Goal: Use online tool/utility

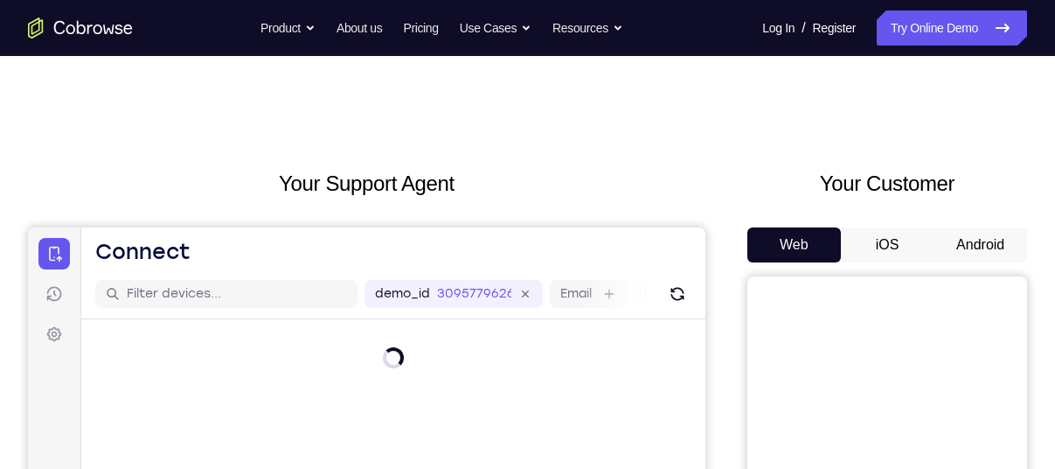
click at [958, 237] on button "Android" at bounding box center [981, 244] width 94 height 35
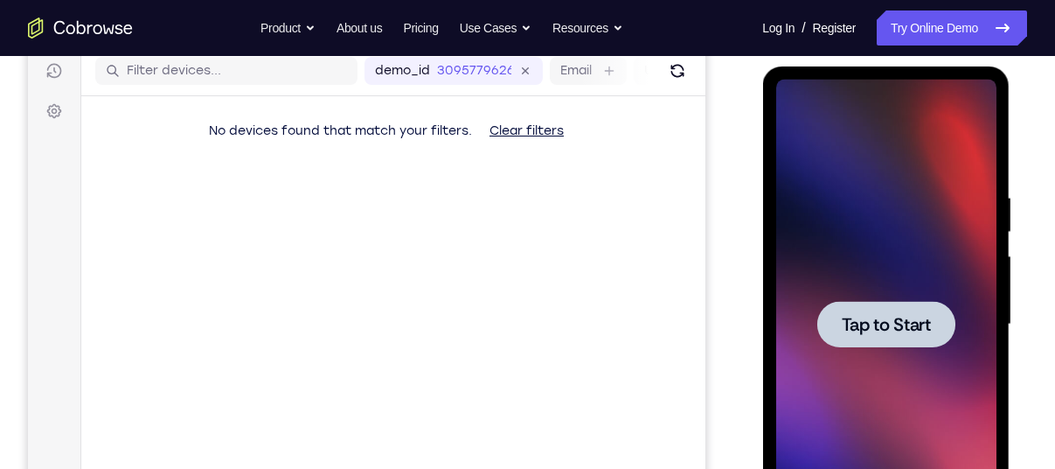
scroll to position [224, 0]
click at [877, 325] on span "Tap to Start" at bounding box center [885, 323] width 89 height 17
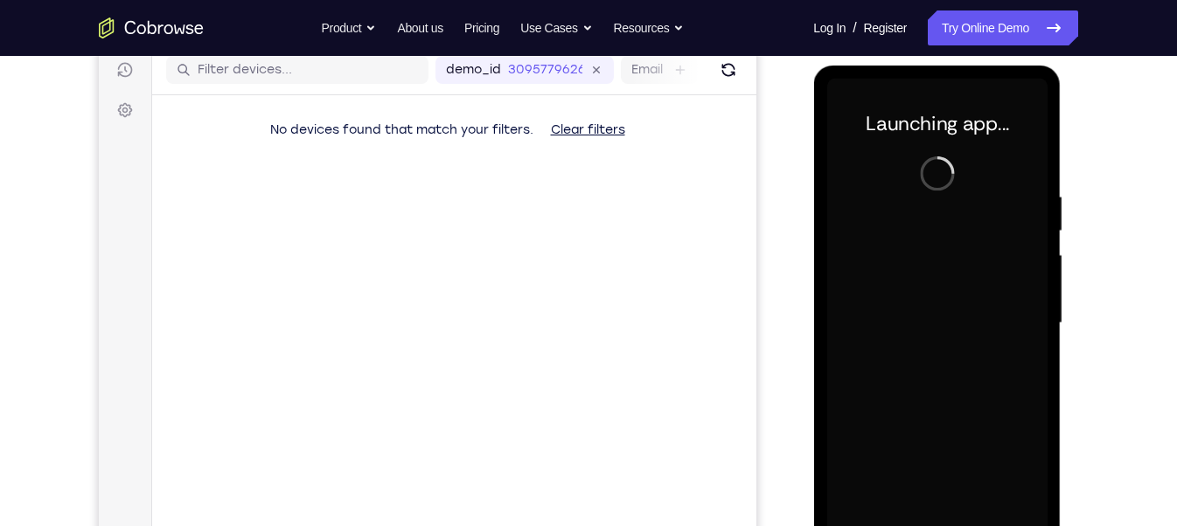
drag, startPoint x: 976, startPoint y: 40, endPoint x: 795, endPoint y: 185, distance: 232.0
click at [795, 185] on div "Your Support Agent Your Customer Web iOS Android" at bounding box center [588, 267] width 979 height 646
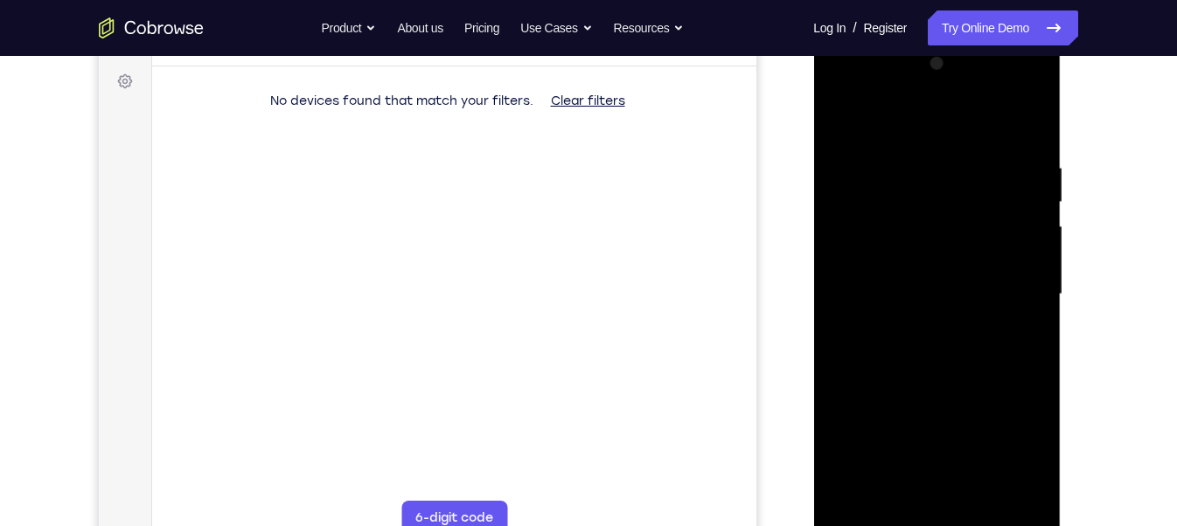
scroll to position [259, 0]
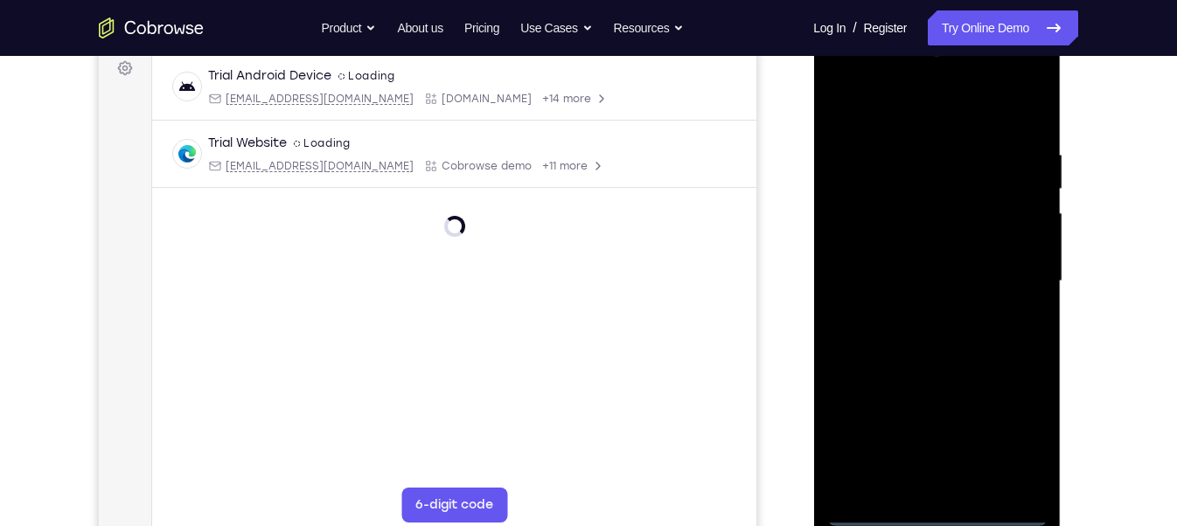
click at [931, 468] on div at bounding box center [936, 282] width 220 height 490
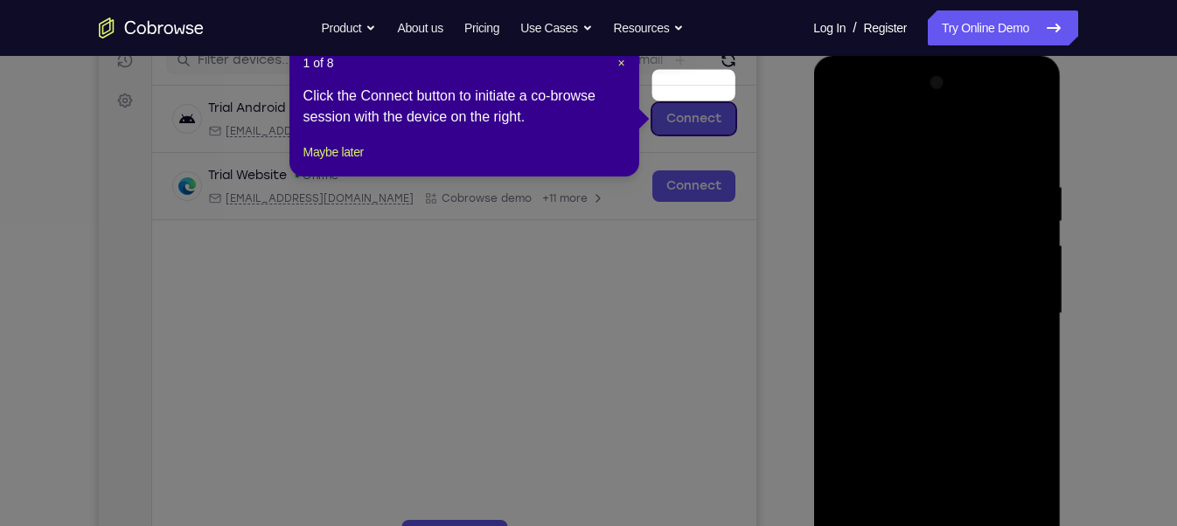
scroll to position [231, 0]
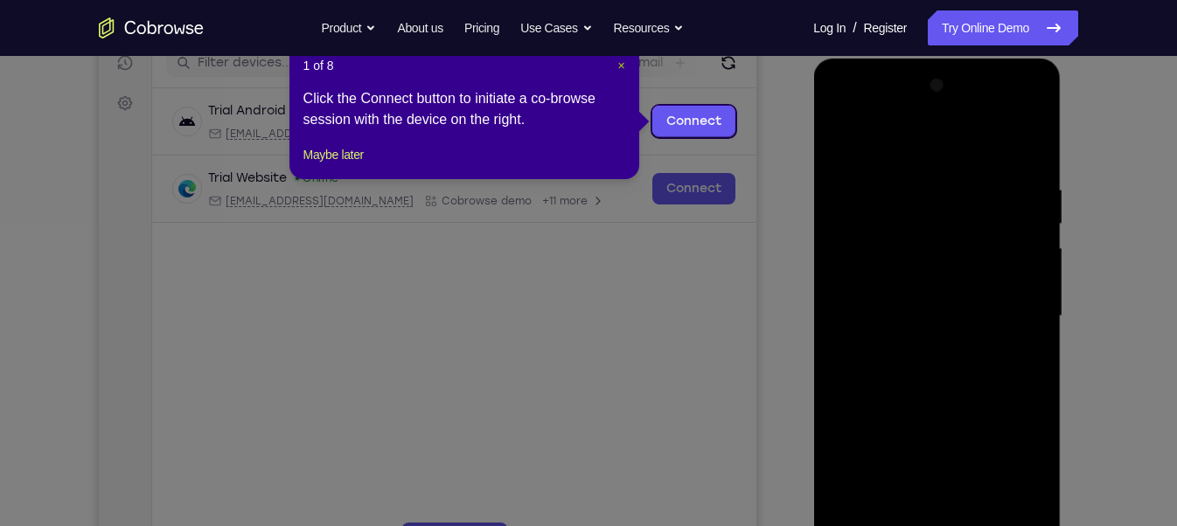
click at [618, 73] on button "×" at bounding box center [620, 65] width 7 height 17
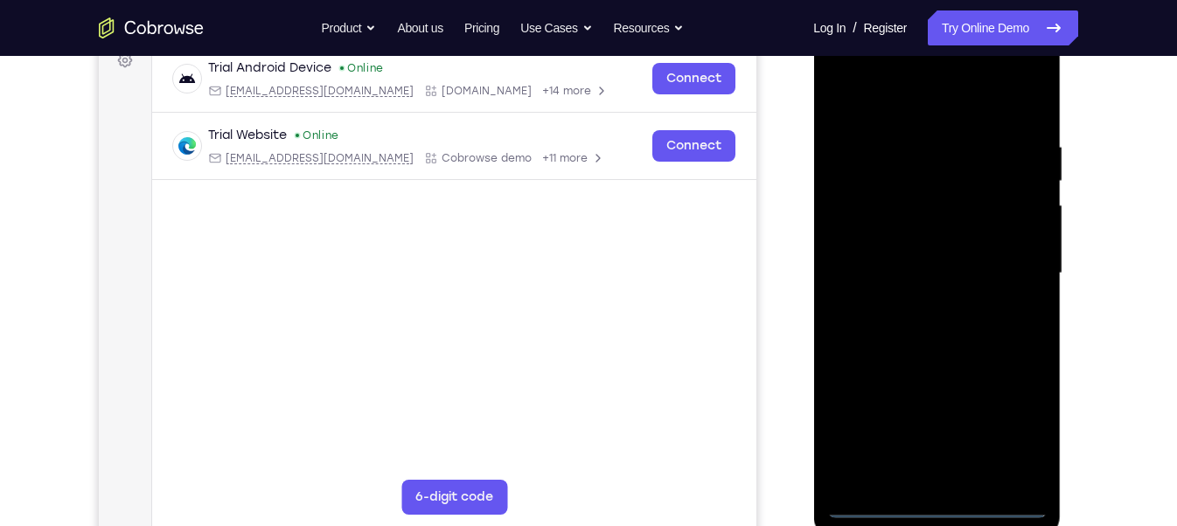
scroll to position [275, 0]
click at [946, 468] on div at bounding box center [936, 272] width 220 height 490
click at [1015, 426] on div at bounding box center [936, 272] width 220 height 490
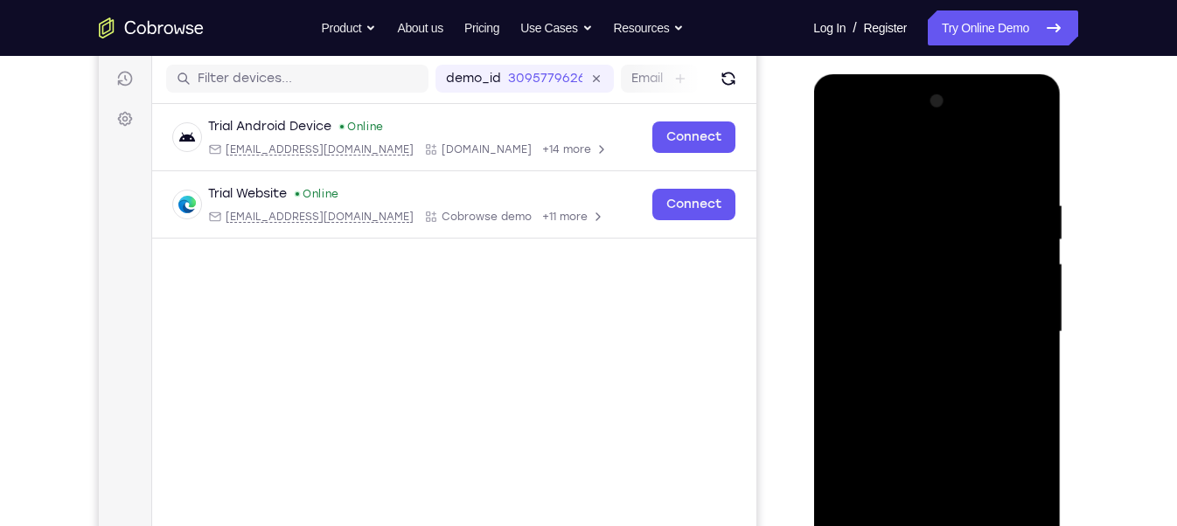
scroll to position [213, 0]
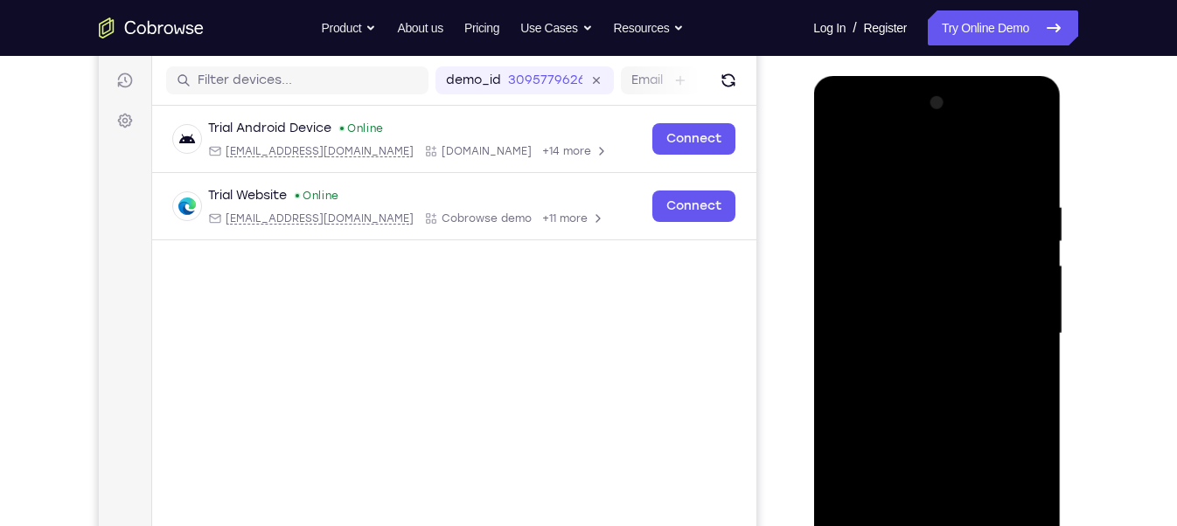
click at [924, 156] on div at bounding box center [936, 334] width 220 height 490
click at [1011, 323] on div at bounding box center [936, 334] width 220 height 490
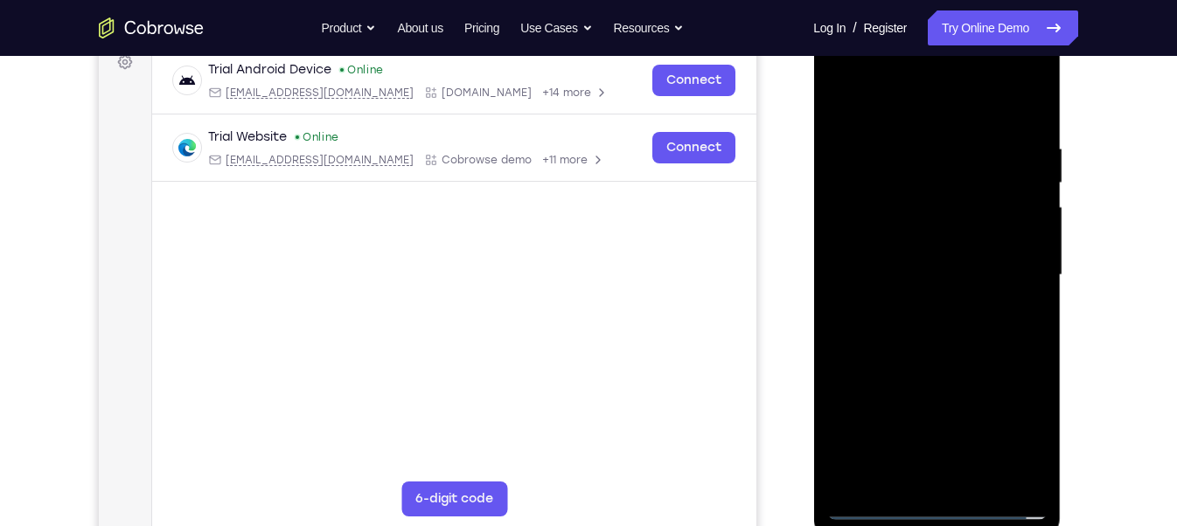
scroll to position [272, 0]
click at [955, 423] on div at bounding box center [936, 276] width 220 height 490
click at [962, 468] on div at bounding box center [936, 276] width 220 height 490
click at [874, 261] on div at bounding box center [936, 276] width 220 height 490
click at [899, 239] on div at bounding box center [936, 276] width 220 height 490
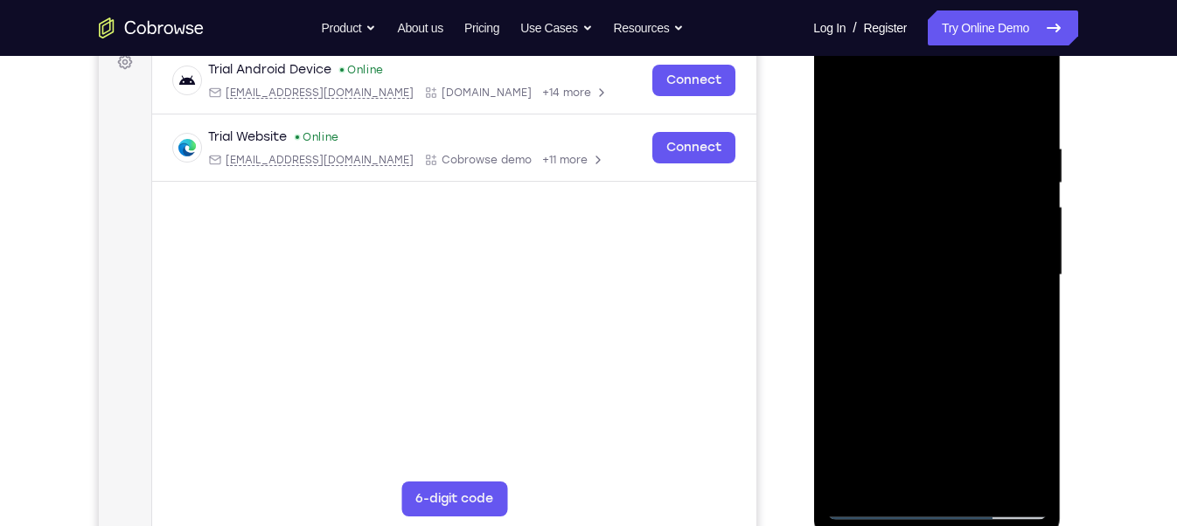
click at [903, 274] on div at bounding box center [936, 276] width 220 height 490
click at [914, 327] on div at bounding box center [936, 276] width 220 height 490
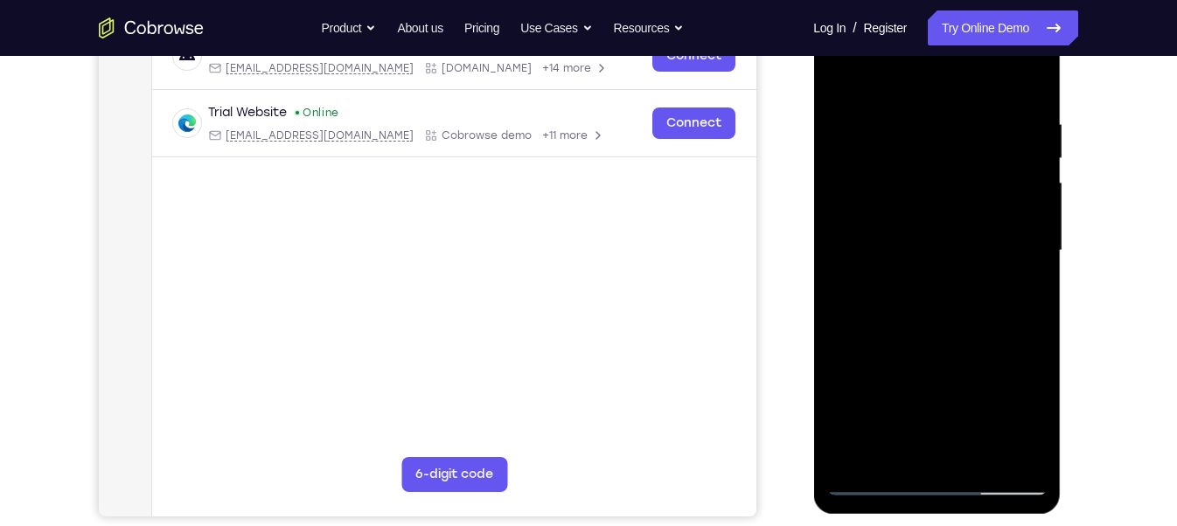
scroll to position [277, 0]
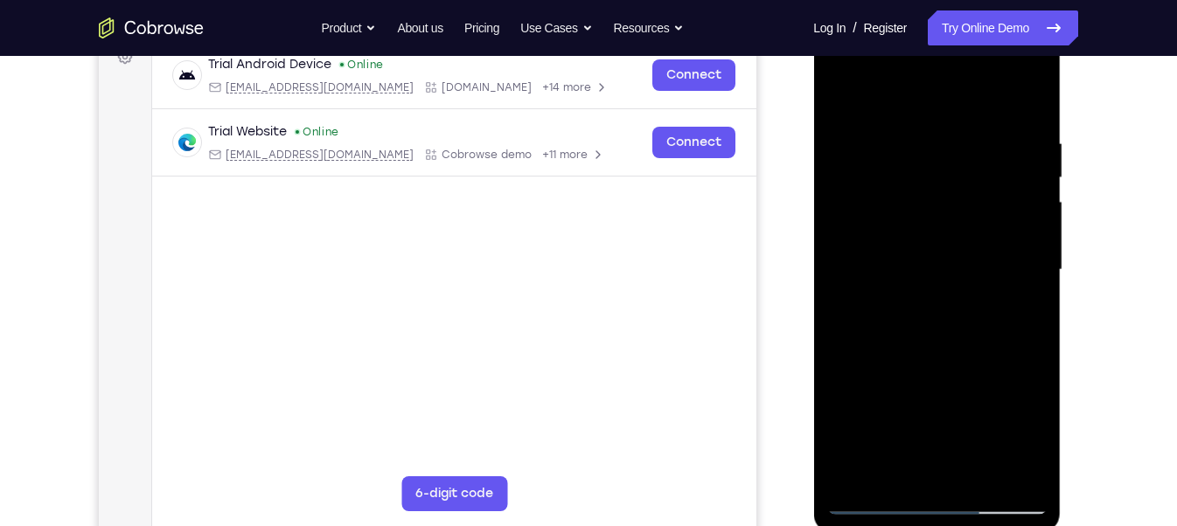
click at [1033, 121] on div at bounding box center [936, 270] width 220 height 490
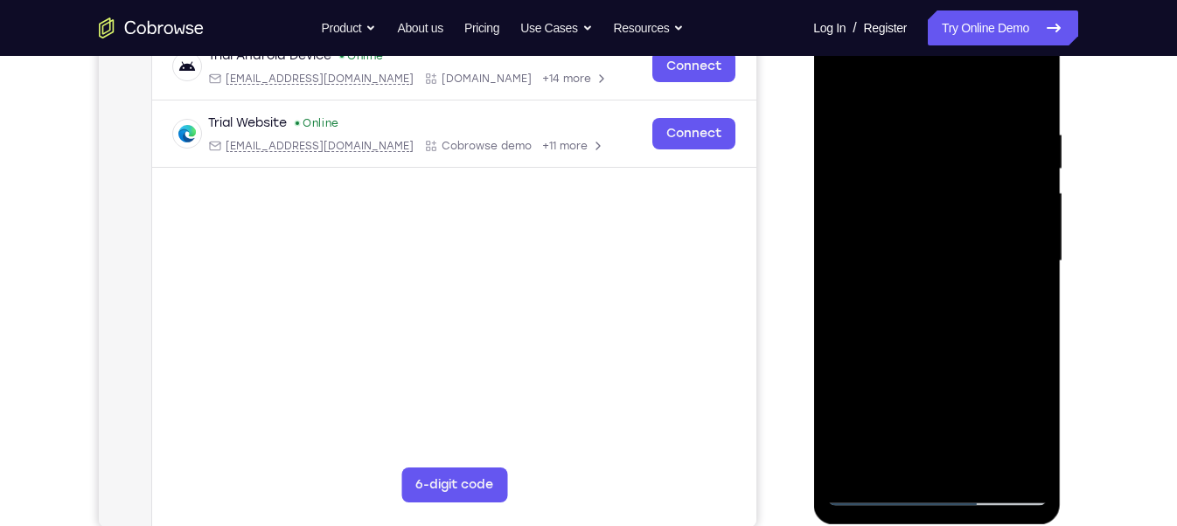
scroll to position [281, 0]
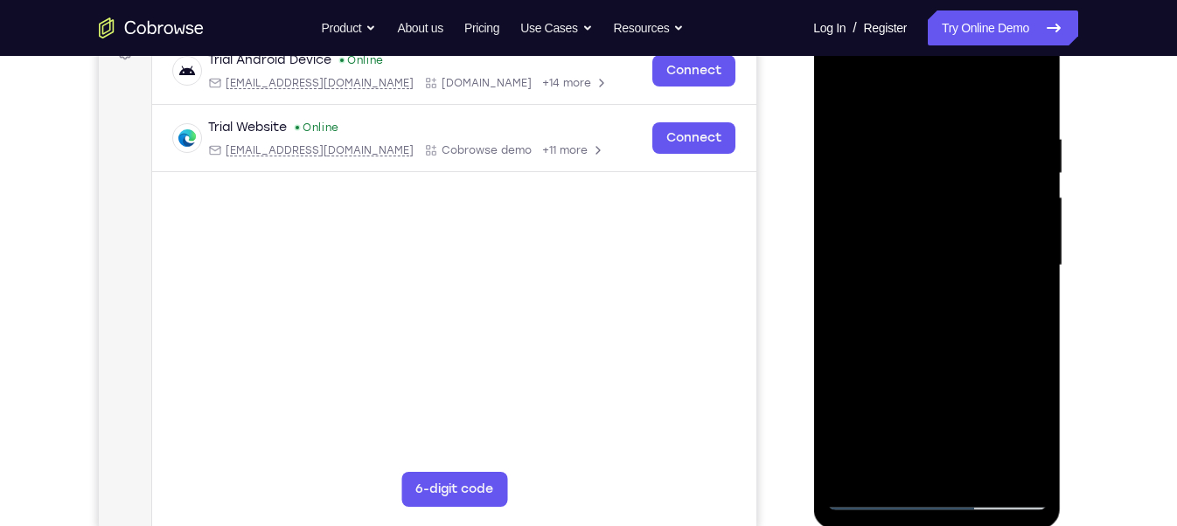
click at [1044, 450] on div at bounding box center [936, 266] width 220 height 490
click at [1034, 87] on div at bounding box center [936, 266] width 220 height 490
click at [903, 188] on div at bounding box center [936, 266] width 220 height 490
click at [841, 84] on div at bounding box center [936, 266] width 220 height 490
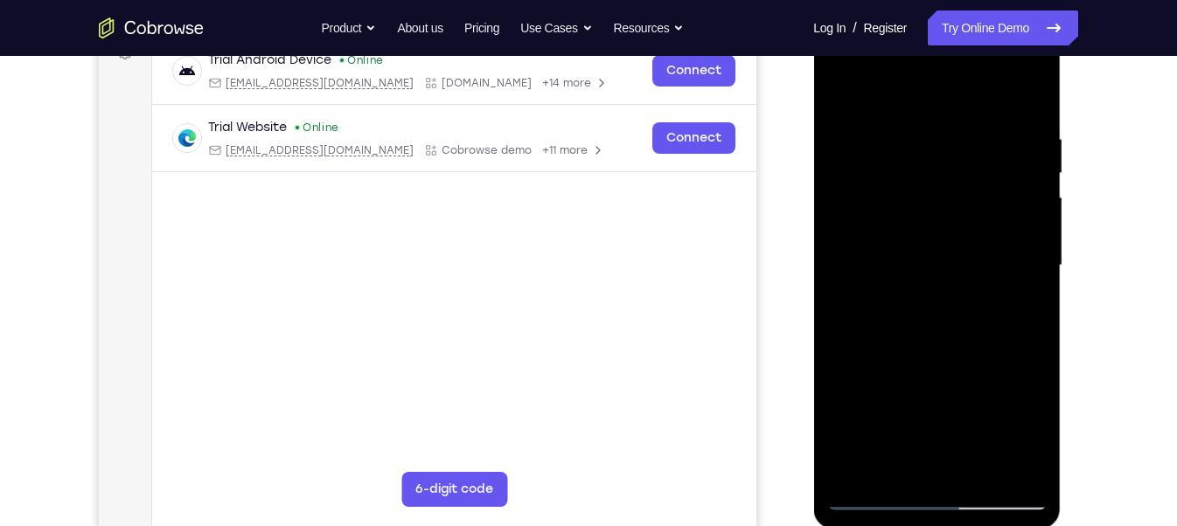
click at [1018, 464] on div at bounding box center [936, 266] width 220 height 490
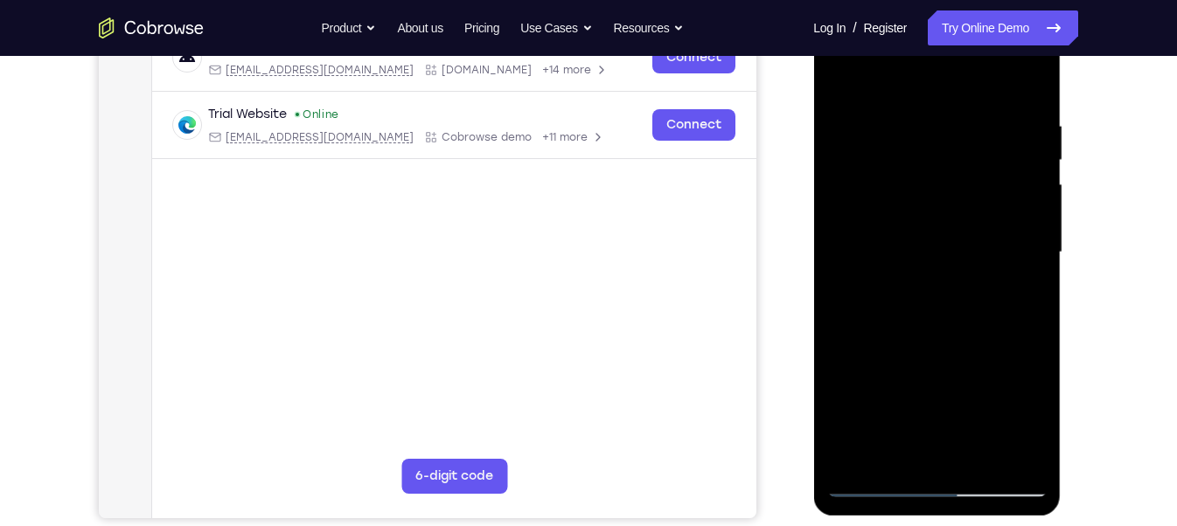
scroll to position [289, 0]
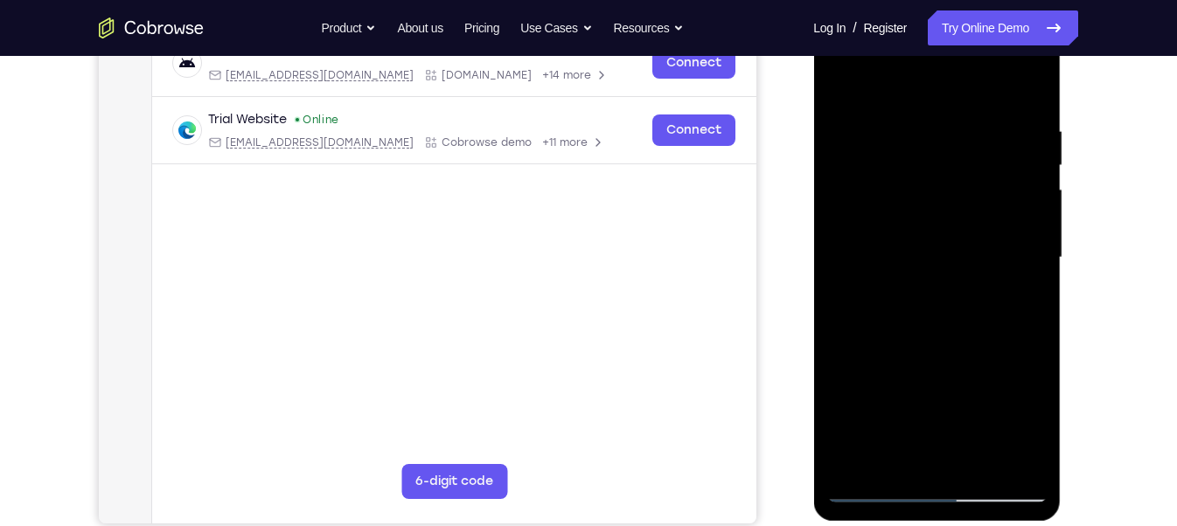
click at [1018, 464] on div at bounding box center [936, 258] width 220 height 490
click at [851, 463] on div at bounding box center [936, 258] width 220 height 490
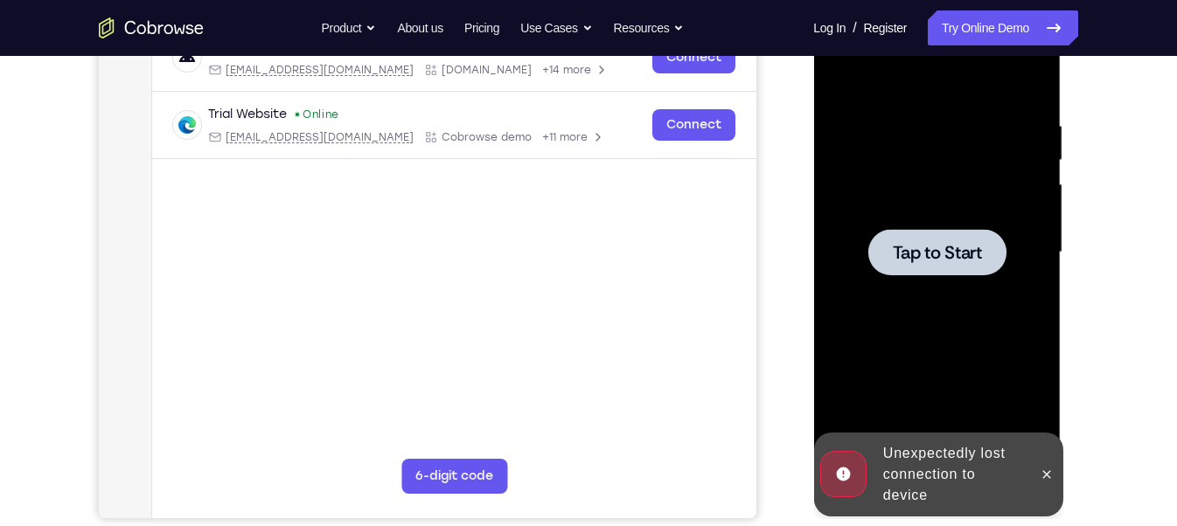
scroll to position [297, 0]
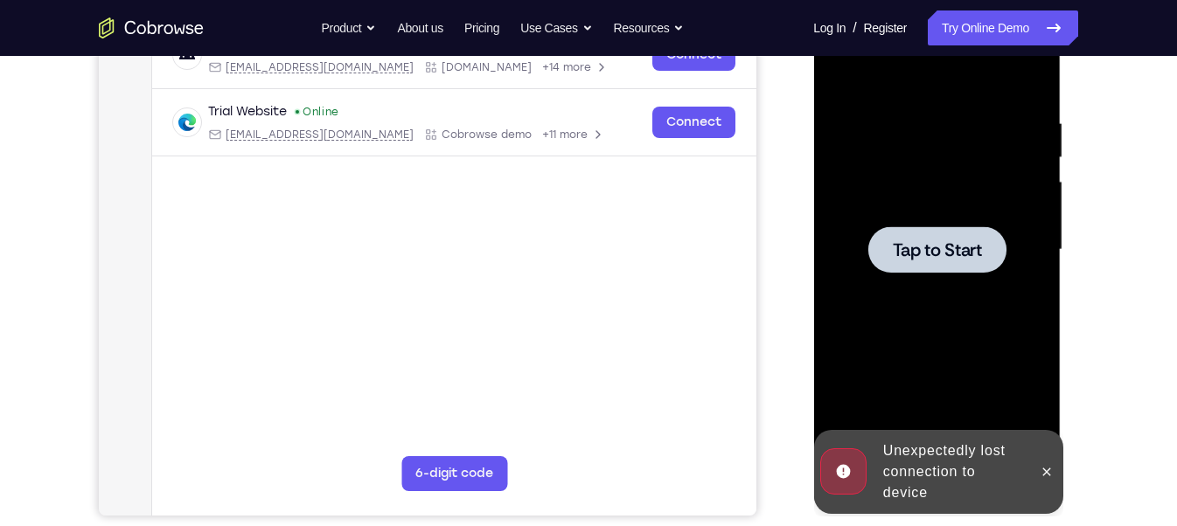
click at [895, 296] on div at bounding box center [936, 250] width 220 height 490
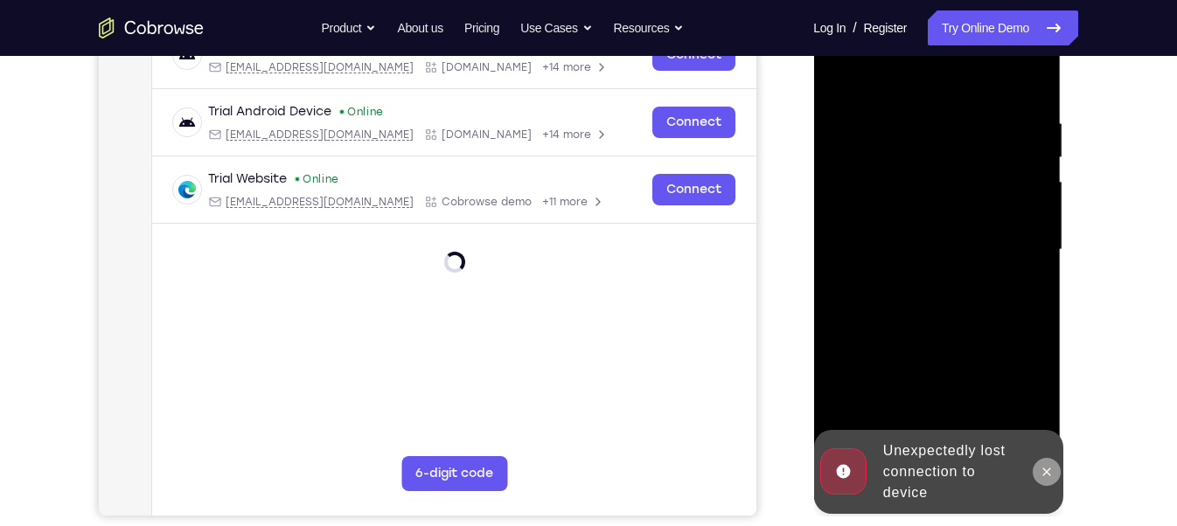
click at [1045, 468] on button at bounding box center [1046, 472] width 28 height 28
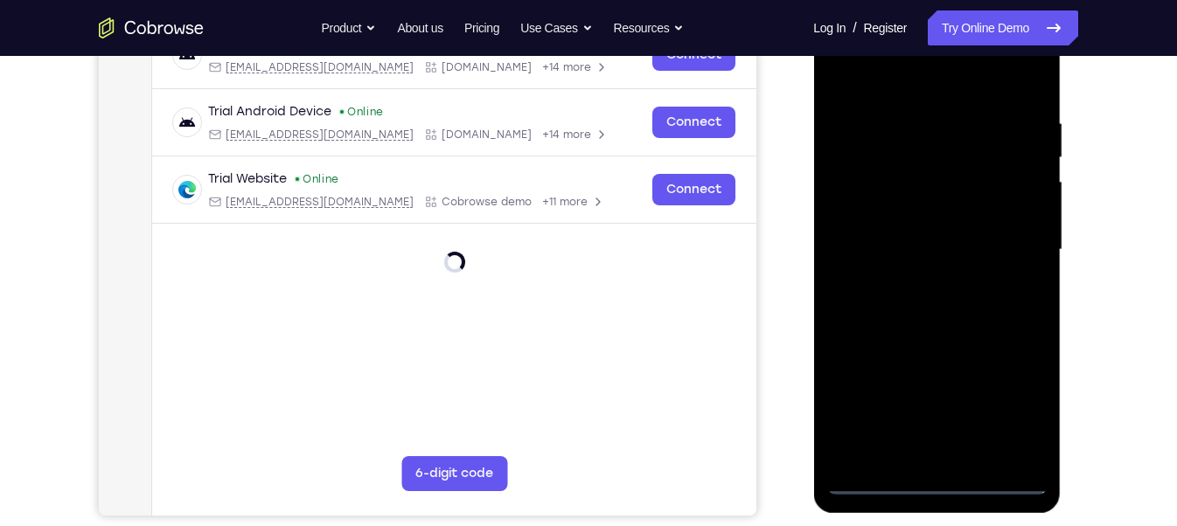
click at [943, 468] on div at bounding box center [936, 250] width 220 height 490
click at [932, 468] on div at bounding box center [936, 250] width 220 height 490
click at [1009, 395] on div at bounding box center [936, 250] width 220 height 490
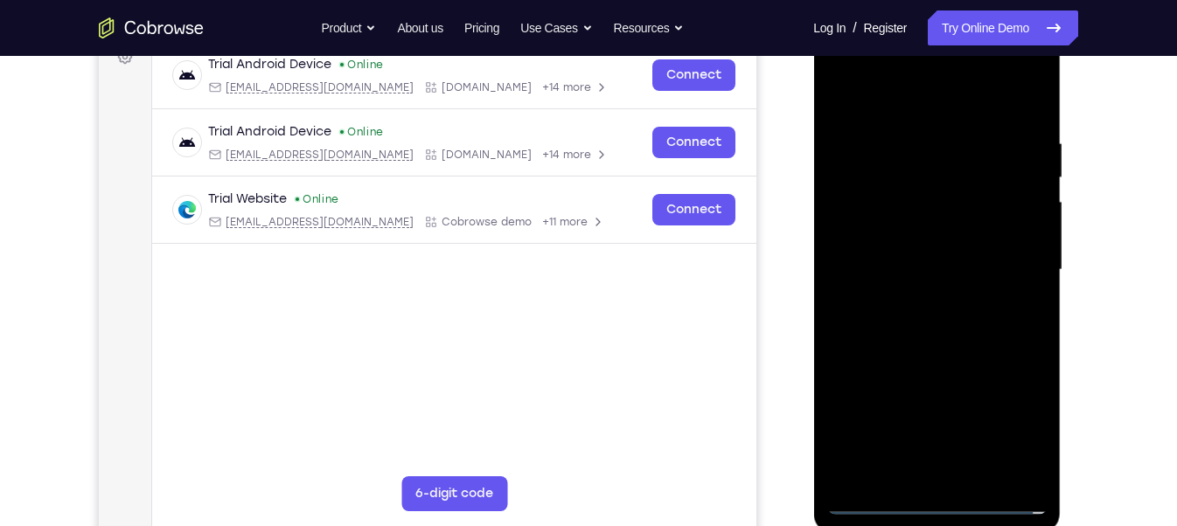
scroll to position [276, 0]
click at [883, 99] on div at bounding box center [936, 271] width 220 height 490
click at [1019, 260] on div at bounding box center [936, 271] width 220 height 490
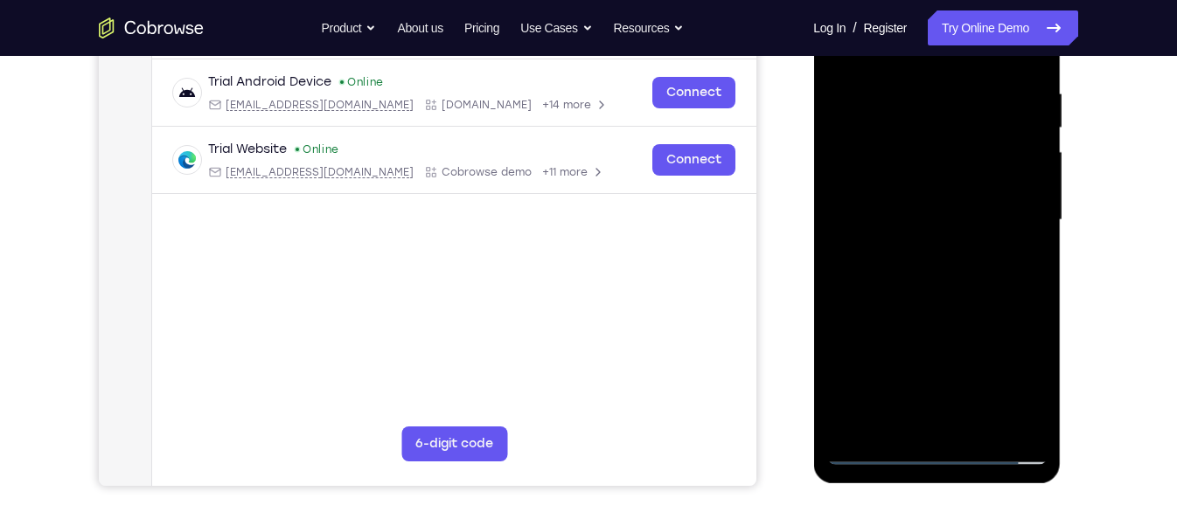
scroll to position [330, 0]
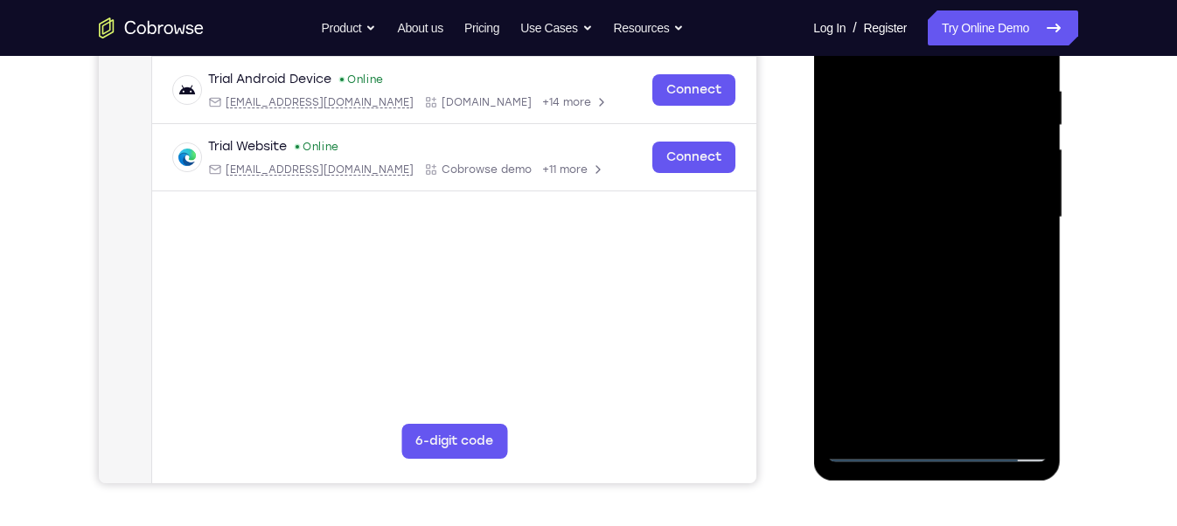
click at [954, 422] on div at bounding box center [936, 218] width 220 height 490
click at [921, 201] on div at bounding box center [936, 218] width 220 height 490
click at [951, 180] on div at bounding box center [936, 218] width 220 height 490
click at [943, 216] on div at bounding box center [936, 218] width 220 height 490
click at [940, 270] on div at bounding box center [936, 218] width 220 height 490
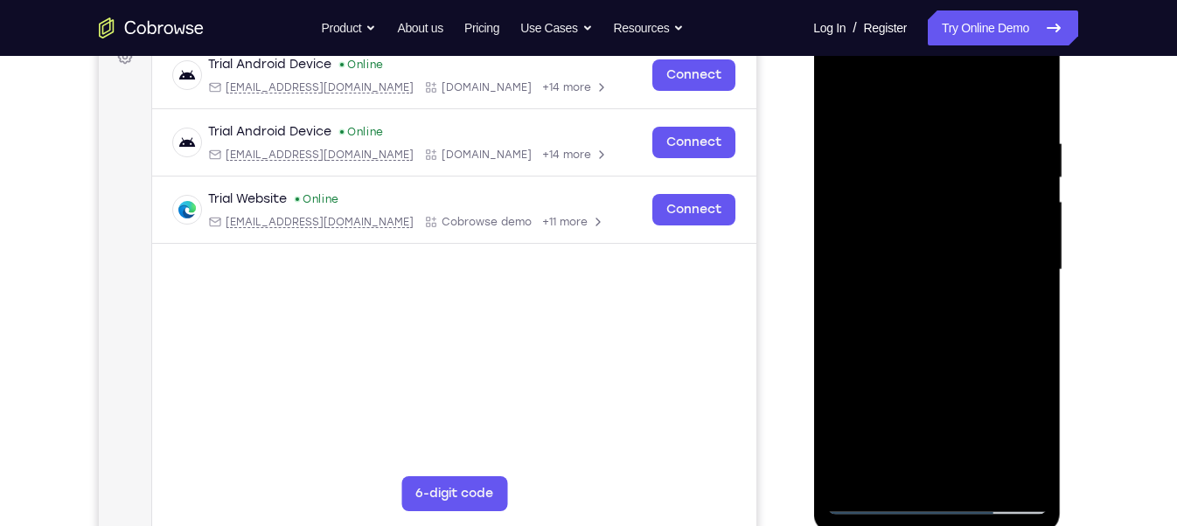
scroll to position [277, 0]
click at [1028, 123] on div at bounding box center [936, 270] width 220 height 490
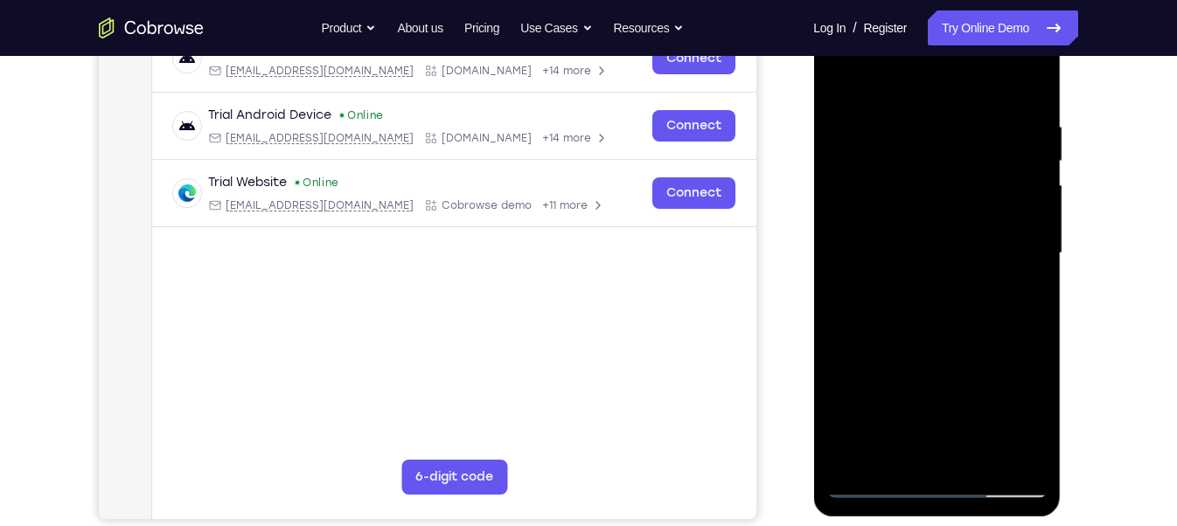
scroll to position [297, 0]
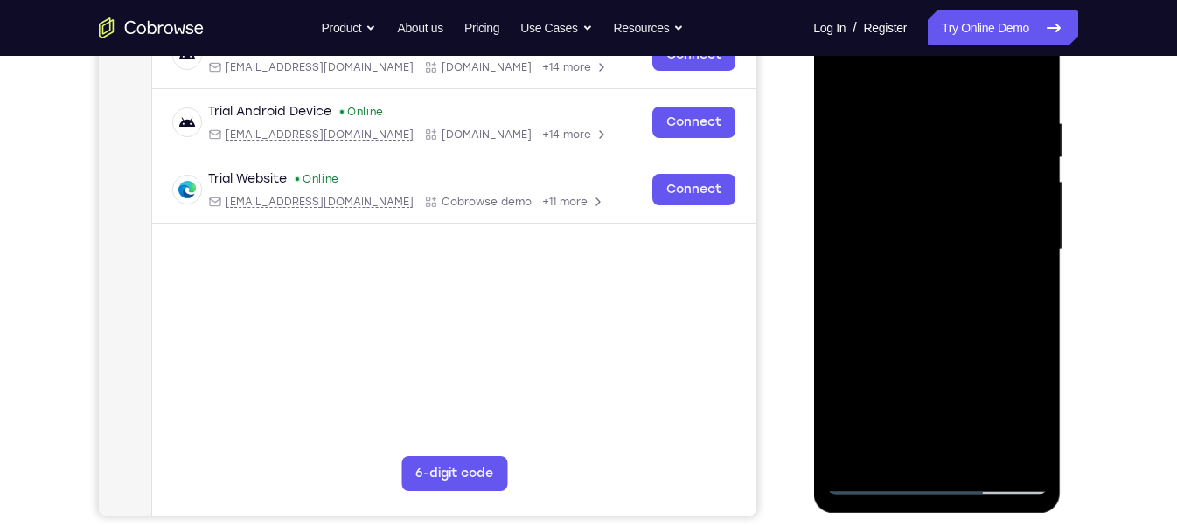
drag, startPoint x: 952, startPoint y: 351, endPoint x: 1001, endPoint y: 123, distance: 232.5
click at [1001, 123] on div at bounding box center [936, 250] width 220 height 490
drag, startPoint x: 945, startPoint y: 184, endPoint x: 974, endPoint y: 436, distance: 254.3
click at [974, 436] on div at bounding box center [936, 250] width 220 height 490
drag, startPoint x: 941, startPoint y: 179, endPoint x: 949, endPoint y: 361, distance: 182.0
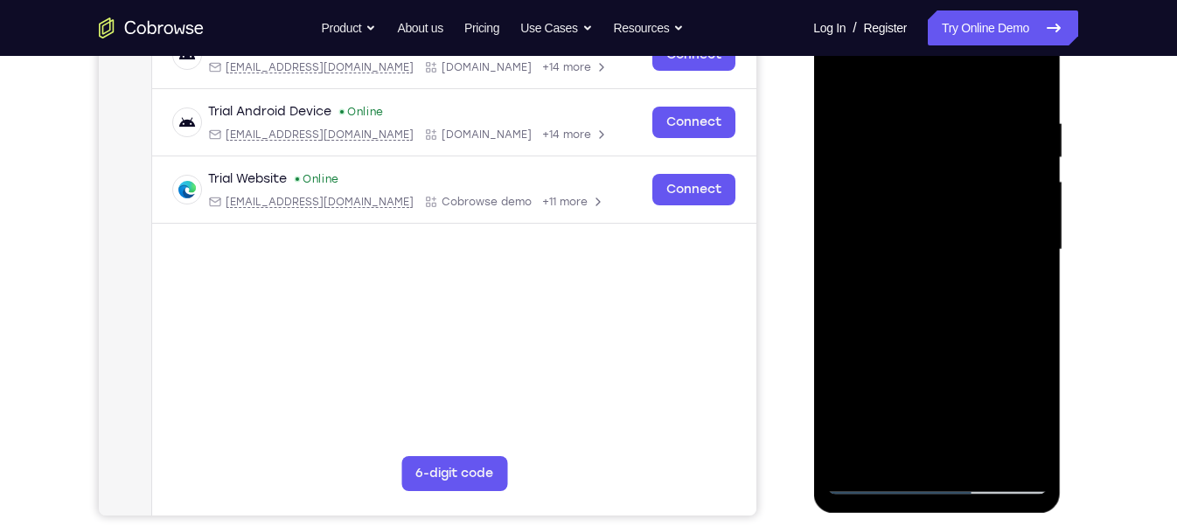
click at [949, 361] on div at bounding box center [936, 250] width 220 height 490
click at [912, 122] on div at bounding box center [936, 250] width 220 height 490
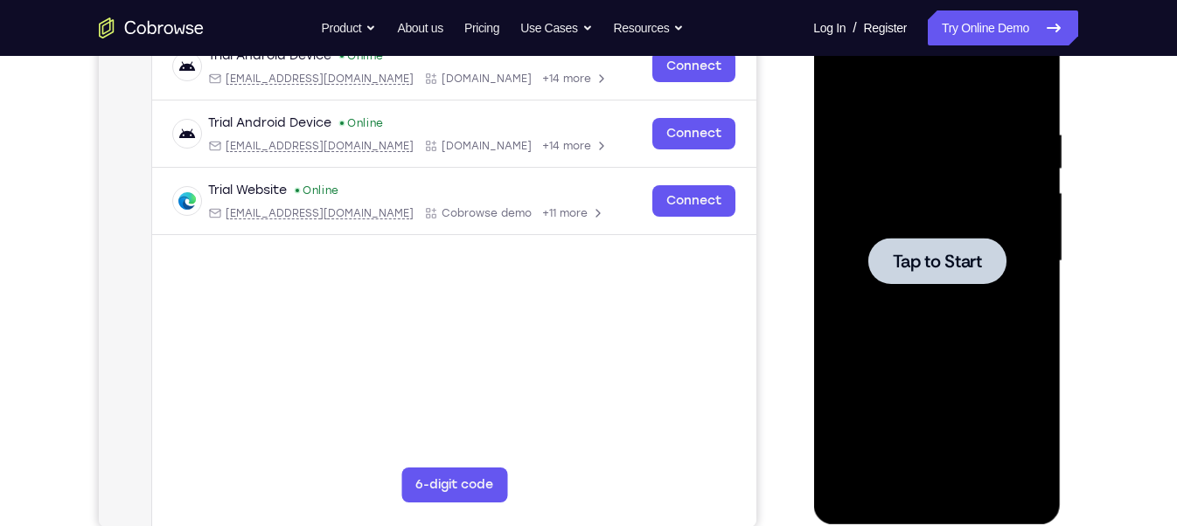
click at [894, 274] on div at bounding box center [936, 261] width 138 height 46
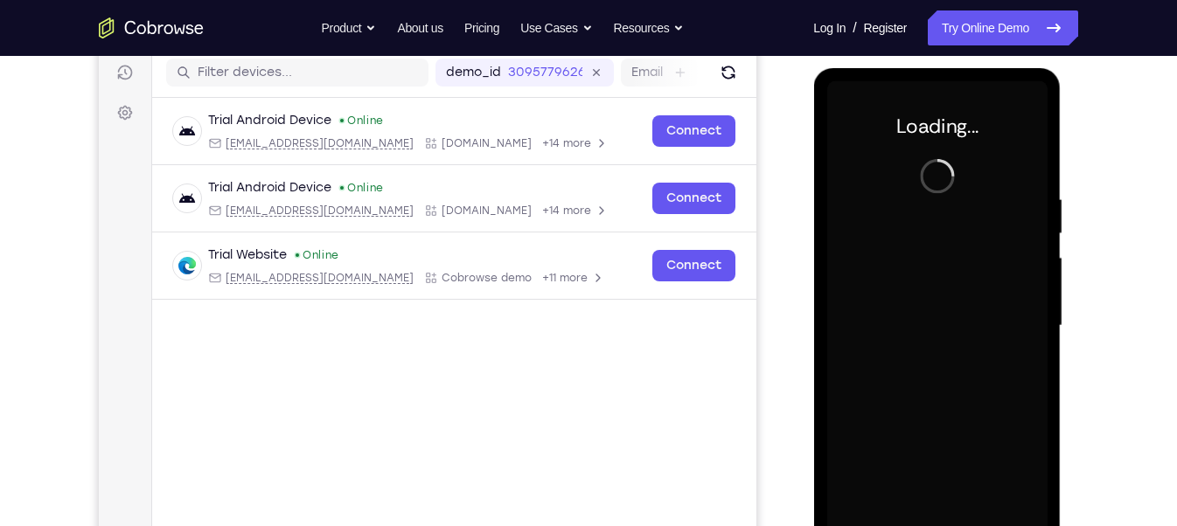
scroll to position [254, 0]
